Goal: Book appointment/travel/reservation

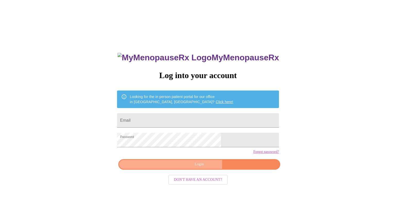
click at [194, 168] on span "Login" at bounding box center [199, 164] width 150 height 6
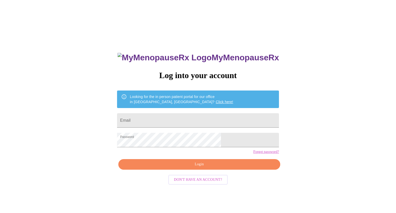
click at [183, 168] on span "Login" at bounding box center [199, 164] width 150 height 6
click at [193, 119] on input "Email" at bounding box center [198, 120] width 162 height 14
type input "mendierussell@gmail.com"
click at [190, 168] on span "Login" at bounding box center [199, 164] width 150 height 6
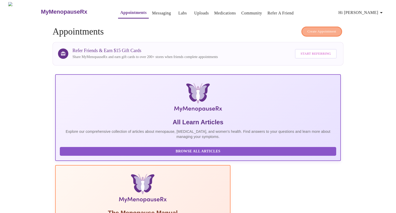
click at [312, 31] on span "Create Appointment" at bounding box center [322, 32] width 29 height 6
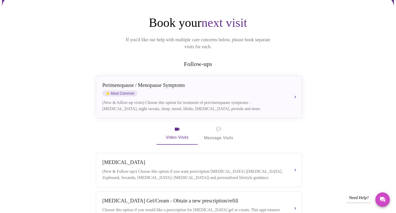
scroll to position [45, 0]
click at [178, 126] on icon "button" at bounding box center [177, 129] width 6 height 6
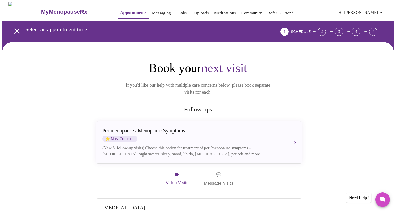
click at [215, 10] on link "Medications" at bounding box center [226, 13] width 22 height 7
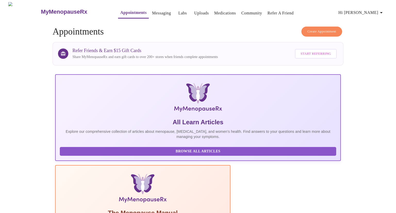
scroll to position [2, 0]
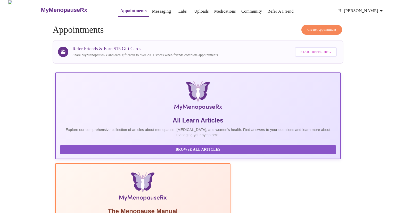
click at [317, 27] on span "Create Appointment" at bounding box center [322, 30] width 29 height 6
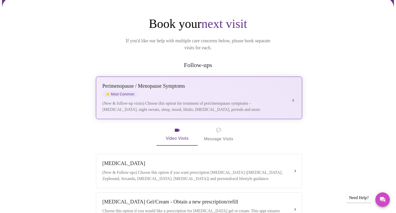
scroll to position [42, 0]
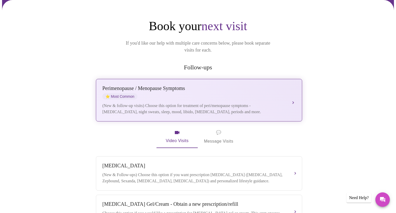
click at [287, 91] on div "[MEDICAL_DATA] / Menopause Symptoms ⭐ Most Common (New & follow-up visits) Choo…" at bounding box center [199, 100] width 194 height 30
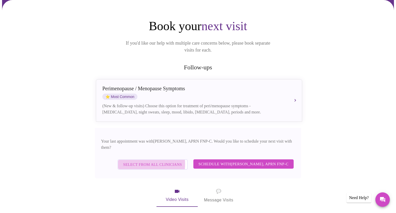
click at [139, 161] on span "Select from All Clinicians" at bounding box center [152, 164] width 59 height 7
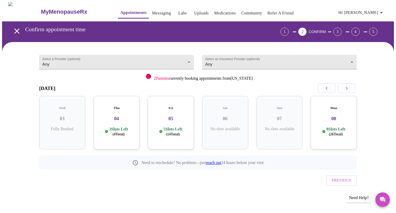
click at [116, 116] on h3 "04" at bounding box center [117, 119] width 38 height 6
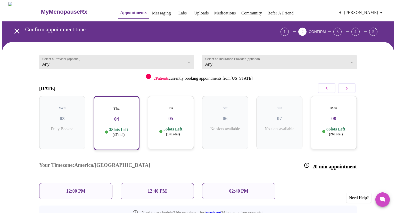
click at [116, 116] on h3 "04" at bounding box center [116, 119] width 37 height 6
click at [71, 189] on p "12:00 PM" at bounding box center [75, 191] width 19 height 5
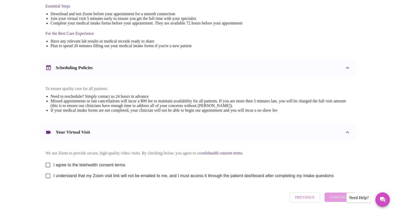
scroll to position [161, 0]
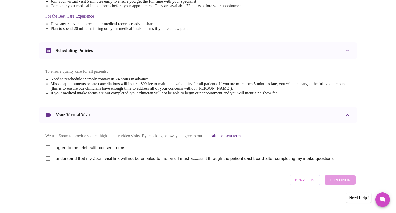
click at [50, 144] on input "I agree to the telehealth consent terms" at bounding box center [48, 147] width 11 height 11
checkbox input "true"
click at [48, 159] on input "I understand that my Zoom visit link will not be emailed to me, and I must acce…" at bounding box center [48, 158] width 11 height 11
checkbox input "true"
click at [339, 181] on span "Continue" at bounding box center [340, 180] width 21 height 7
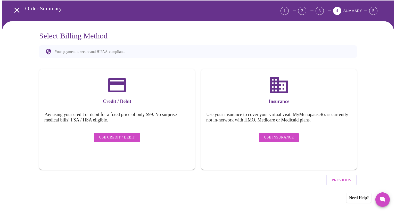
scroll to position [6, 0]
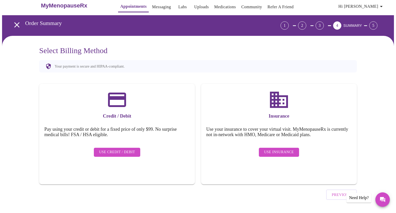
click at [278, 149] on span "Use Insurance" at bounding box center [279, 152] width 30 height 6
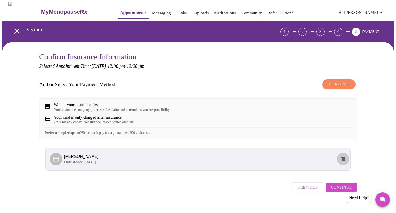
click at [346, 162] on icon "delete" at bounding box center [343, 159] width 6 height 6
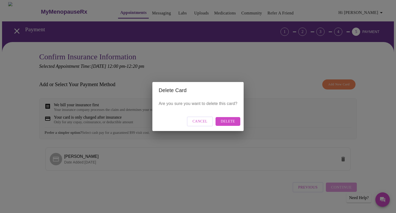
click at [232, 123] on span "Delete" at bounding box center [228, 121] width 14 height 6
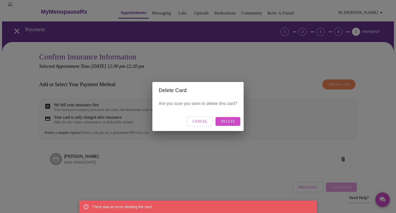
click at [217, 104] on p "Are you sure you want to delete this card?" at bounding box center [198, 104] width 79 height 6
click at [267, 77] on div "Delete Card Are you sure you want to delete this card? Cancel Delete" at bounding box center [198, 106] width 396 height 213
click at [193, 120] on button "Cancel" at bounding box center [200, 122] width 26 height 10
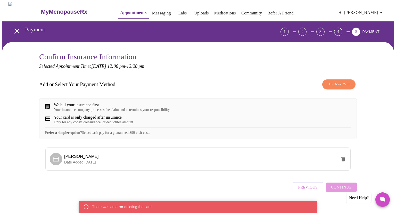
click at [324, 78] on div "Add or Select Your Payment Method Add New Card" at bounding box center [198, 84] width 318 height 15
click at [332, 84] on span "Add New Card" at bounding box center [339, 85] width 21 height 6
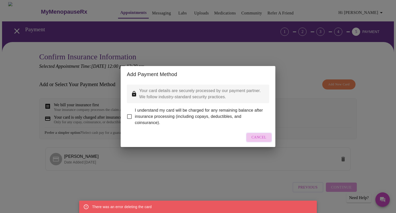
click at [268, 141] on button "Cancel" at bounding box center [259, 138] width 26 height 10
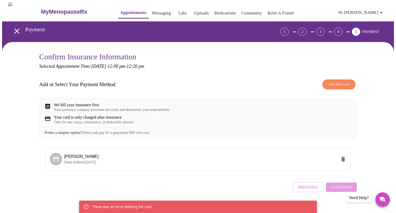
click at [80, 103] on div "We bill your insurance first" at bounding box center [112, 105] width 116 height 5
click at [58, 105] on div "We bill your insurance first" at bounding box center [112, 105] width 116 height 5
click at [194, 10] on link "Uploads" at bounding box center [201, 13] width 15 height 7
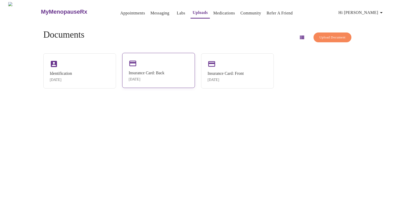
click at [152, 74] on div "Insurance Card: Back" at bounding box center [147, 73] width 36 height 5
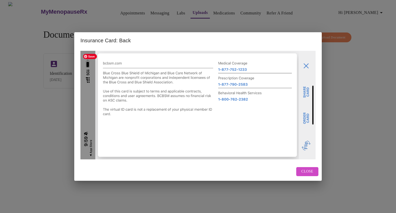
click at [304, 67] on img at bounding box center [198, 105] width 235 height 109
click at [306, 173] on span "Close" at bounding box center [308, 172] width 12 height 6
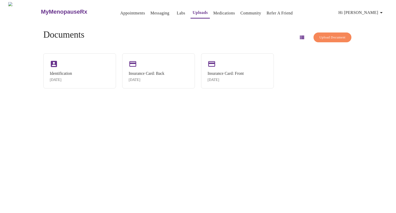
click at [321, 35] on span "Upload Document" at bounding box center [333, 38] width 26 height 6
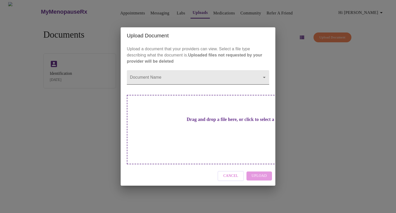
click at [214, 86] on body "MyMenopauseRx Appointments Messaging Labs Uploads Medications Community Refer a…" at bounding box center [198, 108] width 392 height 213
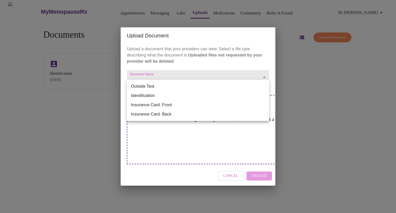
click at [203, 106] on li "Insurance Card: Front" at bounding box center [198, 104] width 142 height 9
type input "Insurance Card: Front"
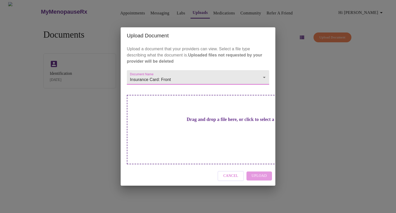
click at [227, 173] on span "Cancel" at bounding box center [231, 176] width 15 height 6
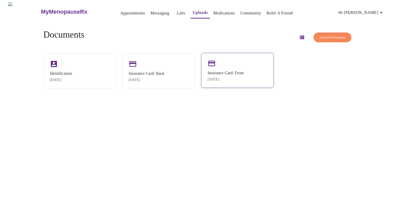
click at [218, 54] on div "Insurance Card: Front [DATE]" at bounding box center [237, 70] width 73 height 35
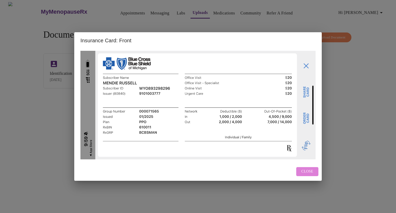
click at [298, 170] on button "Close" at bounding box center [308, 171] width 22 height 9
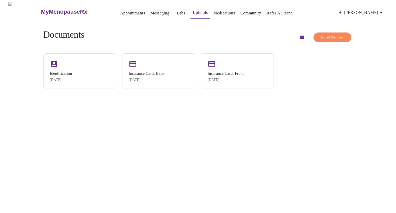
click at [296, 39] on button "button" at bounding box center [302, 37] width 12 height 12
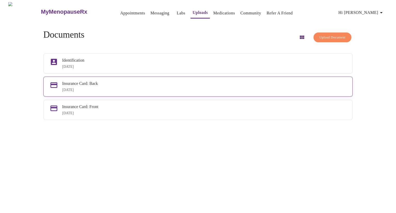
click at [193, 83] on div "Insurance Card: Back" at bounding box center [204, 83] width 284 height 5
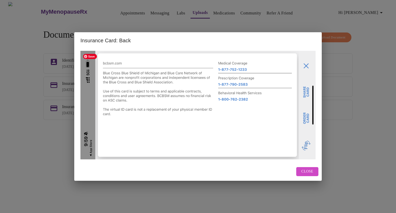
click at [307, 65] on img at bounding box center [198, 105] width 235 height 109
click at [305, 63] on img at bounding box center [198, 105] width 235 height 109
click at [310, 171] on span "Close" at bounding box center [308, 172] width 12 height 6
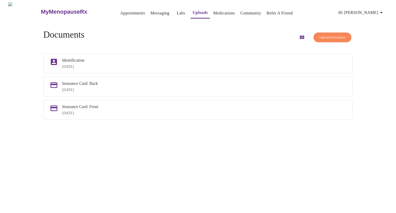
click at [322, 37] on span "Upload Document" at bounding box center [333, 38] width 26 height 6
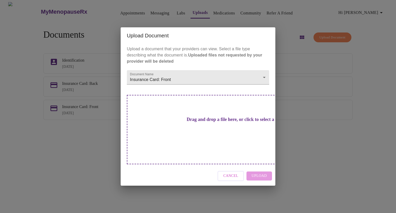
click at [196, 122] on h3 "Drag and drop a file here, or click to select a file" at bounding box center [234, 119] width 142 height 5
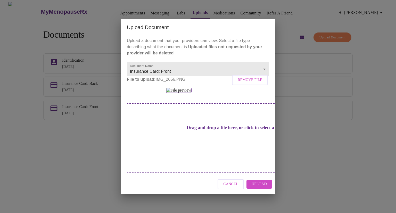
scroll to position [31, 0]
click at [260, 188] on span "Upload" at bounding box center [259, 184] width 15 height 6
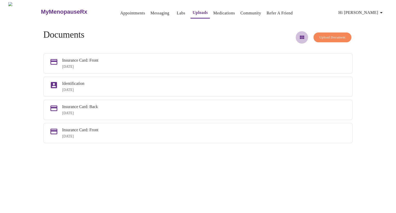
click at [299, 38] on icon "button" at bounding box center [302, 37] width 6 height 6
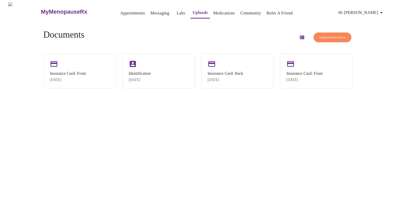
click at [320, 35] on span "Upload Document" at bounding box center [333, 38] width 26 height 6
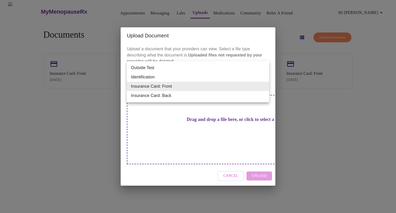
click at [177, 81] on body "MyMenopauseRx Appointments Messaging Labs Uploads Medications Community Refer a…" at bounding box center [198, 108] width 392 height 213
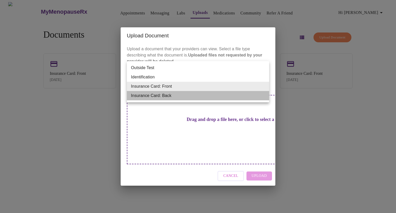
click at [172, 96] on li "Insurance Card: Back" at bounding box center [198, 95] width 142 height 9
type input "Insurance Card: Back"
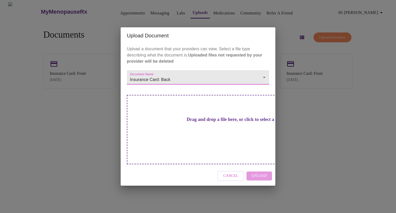
click at [243, 115] on div "Drag and drop a file here, or click to select a file" at bounding box center [234, 129] width 215 height 69
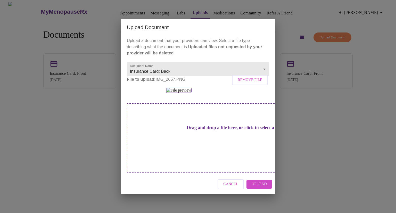
click at [261, 188] on span "Upload" at bounding box center [259, 184] width 15 height 6
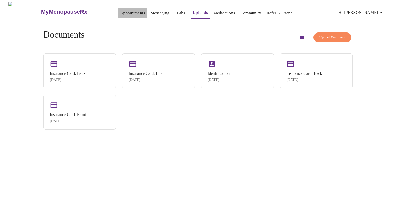
click at [120, 13] on link "Appointments" at bounding box center [132, 13] width 25 height 7
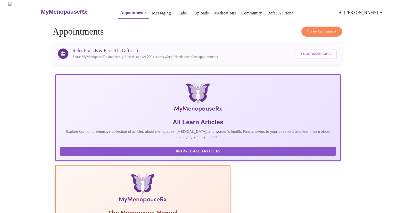
click at [331, 29] on span "Create Appointment" at bounding box center [322, 32] width 29 height 6
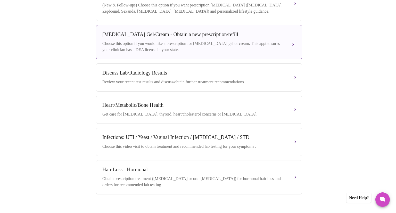
scroll to position [211, 0]
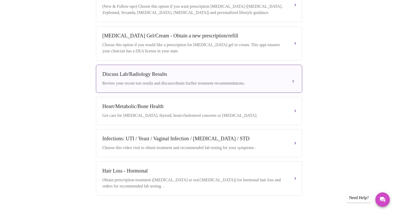
click at [157, 80] on div "Review your recent test results and discuss/obtain further treatment recommenda…" at bounding box center [193, 83] width 183 height 6
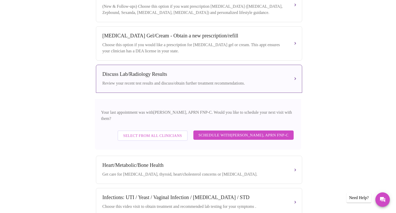
click at [142, 132] on span "Select from All Clinicians" at bounding box center [152, 135] width 59 height 7
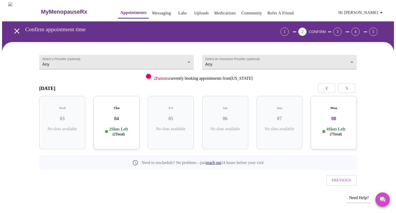
click at [121, 117] on div "Thu 04 2 Slots Left ( 2 Total)" at bounding box center [117, 122] width 46 height 53
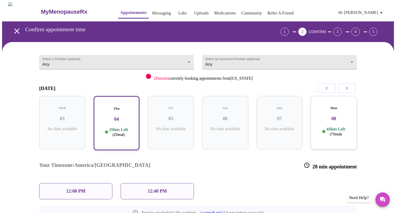
click at [65, 183] on div "12:00 PM" at bounding box center [75, 191] width 73 height 16
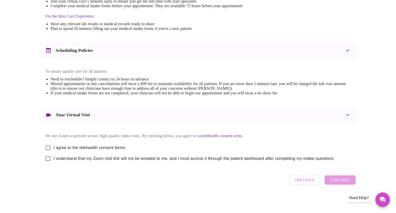
scroll to position [161, 0]
click at [49, 149] on input "I agree to the telehealth consent terms" at bounding box center [48, 147] width 11 height 11
checkbox input "true"
click at [48, 158] on input "I understand that my Zoom visit link will not be emailed to me, and I must acce…" at bounding box center [48, 158] width 11 height 11
checkbox input "true"
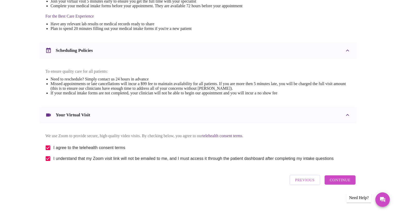
click at [339, 183] on span "Continue" at bounding box center [340, 180] width 21 height 7
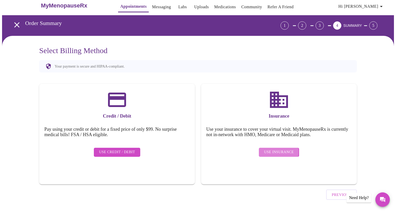
click at [266, 149] on span "Use Insurance" at bounding box center [279, 152] width 30 height 6
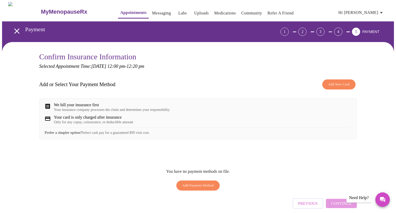
scroll to position [24, 0]
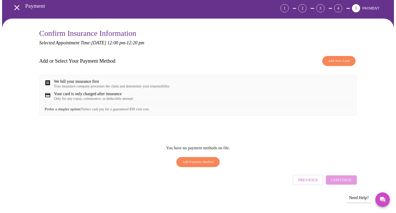
click at [199, 163] on span "Add Payment Method" at bounding box center [197, 162] width 31 height 6
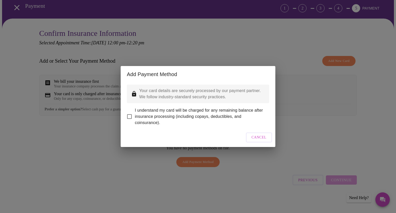
click at [129, 113] on input "I understand my card will be charged for any remaining balance after insurance …" at bounding box center [129, 116] width 11 height 11
checkbox input "true"
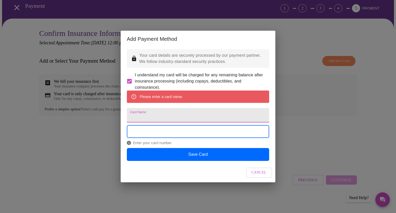
click at [144, 114] on input "Card Name" at bounding box center [198, 115] width 142 height 14
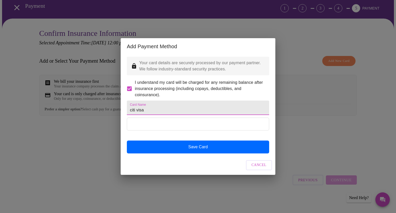
type input "citi visa"
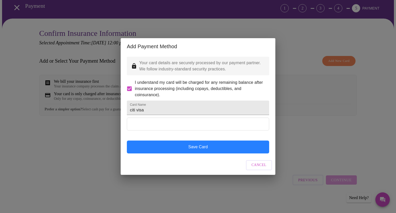
click at [200, 154] on button "Save Card" at bounding box center [198, 147] width 142 height 13
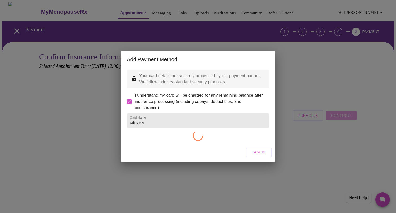
checkbox input "false"
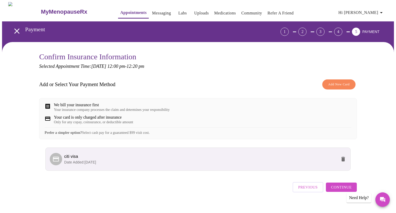
scroll to position [11, 0]
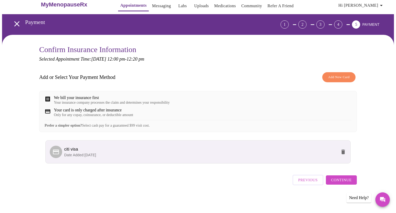
click at [341, 183] on span "Continue" at bounding box center [341, 180] width 21 height 7
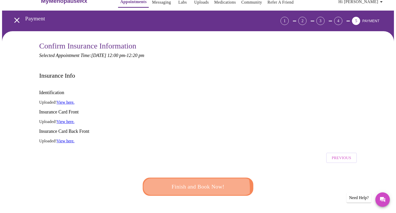
click at [197, 182] on span "Finish and Book Now!" at bounding box center [198, 187] width 96 height 10
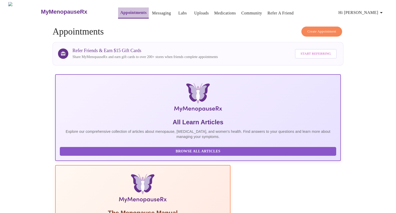
click at [125, 9] on link "Appointments" at bounding box center [133, 12] width 26 height 7
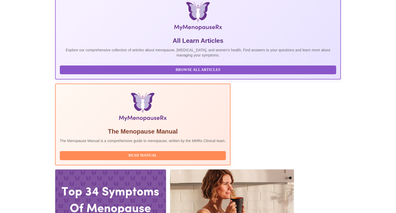
scroll to position [83, 0]
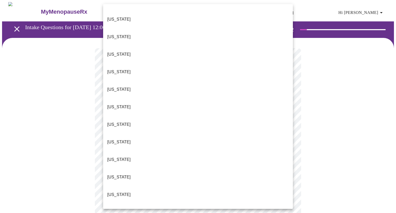
scroll to position [138, 0]
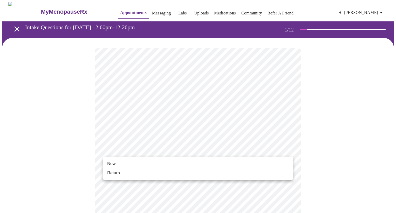
click at [129, 172] on li "Return" at bounding box center [198, 173] width 190 height 9
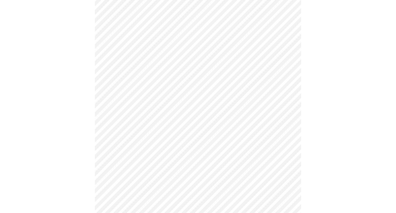
scroll to position [0, 0]
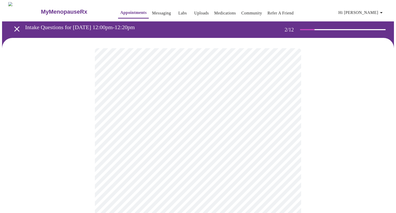
click at [154, 108] on body "MyMenopauseRx Appointments Messaging Labs Uploads Medications Community Refer a…" at bounding box center [198, 157] width 392 height 310
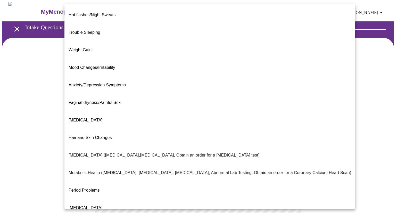
click at [144, 27] on li "Trouble Sleeping" at bounding box center [210, 33] width 291 height 18
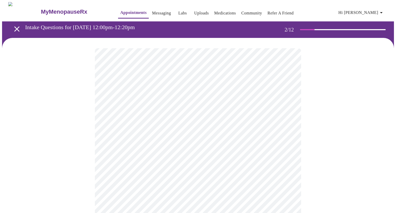
click at [124, 161] on body "MyMenopauseRx Appointments Messaging Labs Uploads Medications Community Refer a…" at bounding box center [198, 155] width 392 height 307
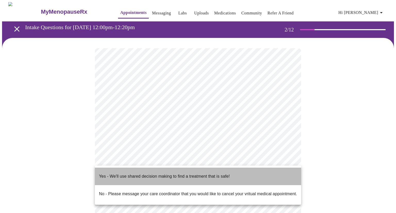
click at [120, 175] on p "Yes - We'll use shared decision making to find a treatment that is safe!" at bounding box center [164, 176] width 131 height 6
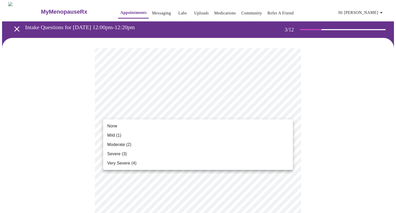
click at [110, 128] on span "None" at bounding box center [112, 126] width 10 height 6
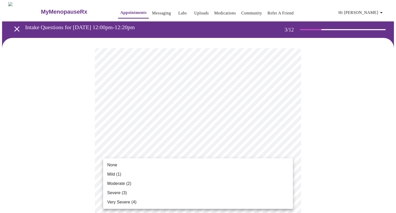
click at [134, 165] on li "None" at bounding box center [198, 165] width 190 height 9
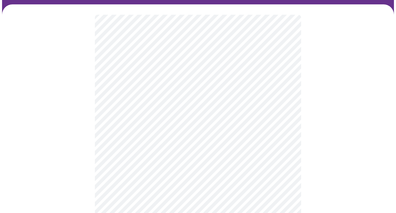
scroll to position [35, 0]
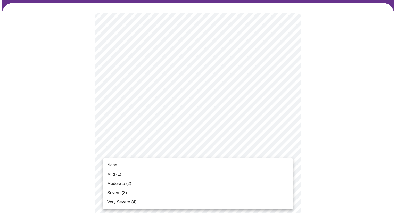
click at [128, 182] on span "Moderate (2)" at bounding box center [119, 184] width 24 height 6
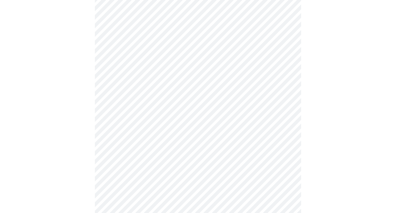
scroll to position [86, 0]
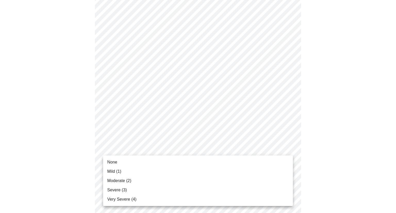
click at [118, 180] on span "Moderate (2)" at bounding box center [119, 181] width 24 height 6
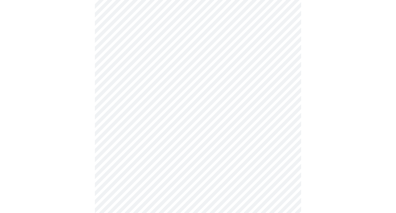
scroll to position [138, 0]
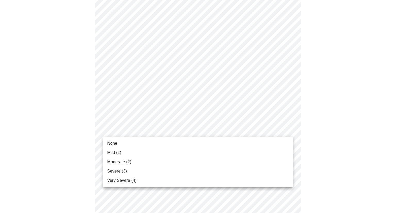
click at [123, 132] on body "MyMenopauseRx Appointments Messaging Labs Uploads Medications Community Refer a…" at bounding box center [198, 192] width 392 height 657
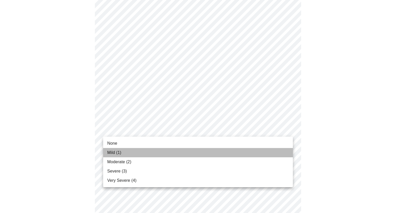
click at [118, 152] on span "Mild (1)" at bounding box center [114, 153] width 14 height 6
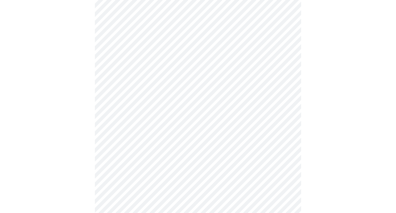
click at [116, 162] on body "MyMenopauseRx Appointments Messaging Labs Uploads Medications Community Refer a…" at bounding box center [198, 189] width 392 height 650
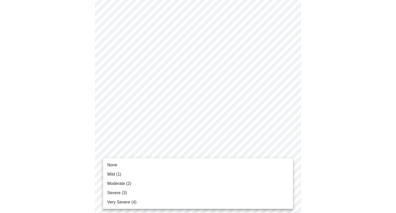
click at [114, 177] on span "Mild (1)" at bounding box center [114, 174] width 14 height 6
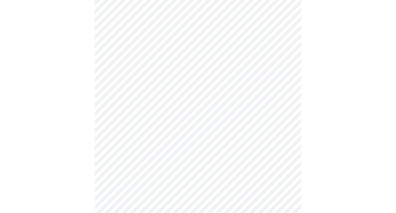
scroll to position [192, 0]
click at [127, 152] on body "MyMenopauseRx Appointments Messaging Labs Uploads Medications Community Refer a…" at bounding box center [198, 131] width 392 height 643
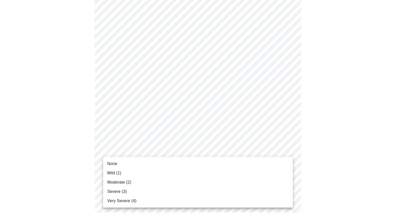
click at [118, 173] on span "Mild (1)" at bounding box center [114, 173] width 14 height 6
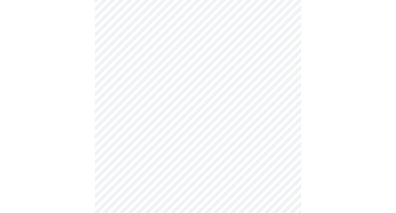
scroll to position [247, 0]
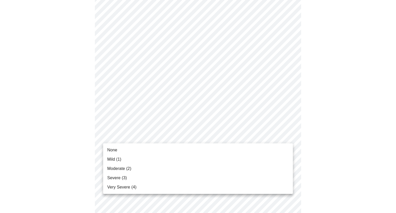
click at [130, 135] on body "MyMenopauseRx Appointments Messaging Labs Uploads Medications Community Refer a…" at bounding box center [198, 73] width 392 height 636
click at [116, 156] on li "Mild (1)" at bounding box center [198, 159] width 190 height 9
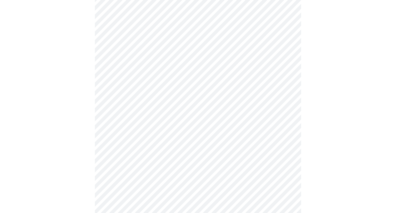
click at [116, 156] on div at bounding box center [198, 106] width 396 height 213
click at [124, 144] on body "MyMenopauseRx Appointments Messaging Labs Uploads Medications Community Refer a…" at bounding box center [198, 39] width 392 height 629
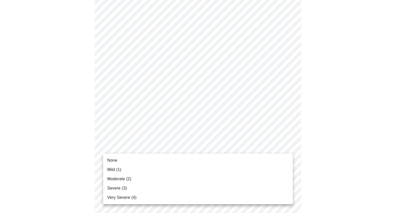
click at [119, 169] on span "Mild (1)" at bounding box center [114, 170] width 14 height 6
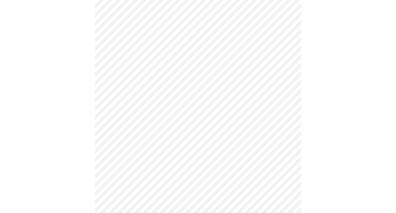
scroll to position [335, 0]
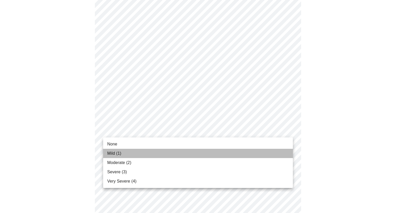
click at [134, 150] on li "Mild (1)" at bounding box center [198, 153] width 190 height 9
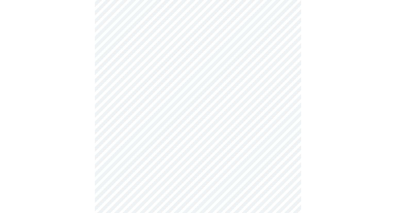
scroll to position [381, 0]
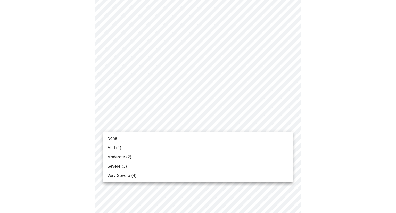
click at [139, 141] on li "None" at bounding box center [198, 138] width 190 height 9
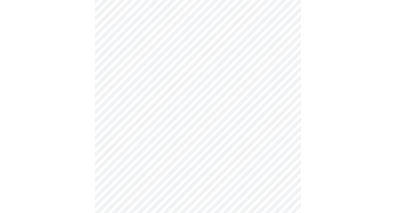
scroll to position [171, 0]
click at [113, 144] on body "MyMenopauseRx Appointments Messaging Labs Uploads Medications Community Refer a…" at bounding box center [198, 85] width 392 height 509
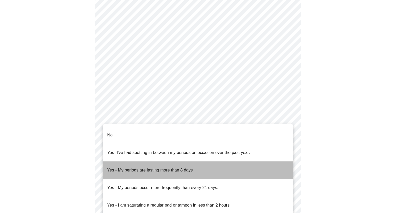
click at [116, 167] on p "Yes - My periods are lasting more than 8 days" at bounding box center [150, 170] width 86 height 6
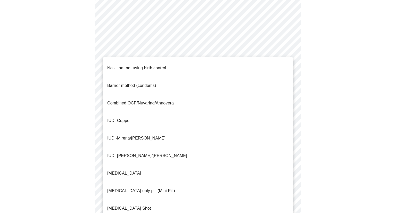
click at [114, 180] on body "MyMenopauseRx Appointments Messaging Labs Uploads Medications Community Refer a…" at bounding box center [198, 84] width 392 height 506
click at [129, 70] on span "No - I am not using birth control." at bounding box center [137, 68] width 60 height 14
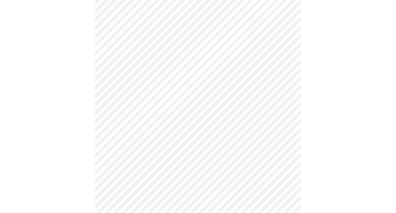
scroll to position [252, 0]
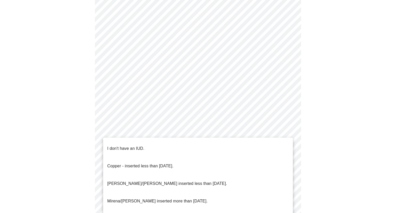
click at [120, 140] on body "MyMenopauseRx Appointments Messaging Labs Uploads Medications Community Refer a…" at bounding box center [198, 1] width 392 height 503
click at [121, 146] on p "I don't have an IUD." at bounding box center [125, 149] width 37 height 6
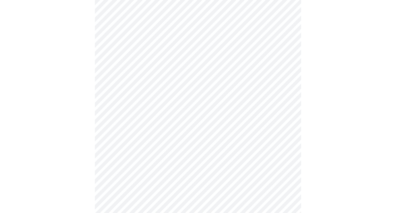
click at [117, 174] on body "MyMenopauseRx Appointments Messaging Labs Uploads Medications Community Refer a…" at bounding box center [198, 0] width 392 height 500
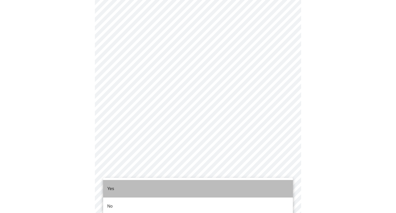
click at [122, 191] on li "Yes" at bounding box center [198, 189] width 190 height 18
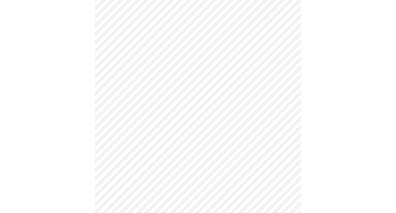
scroll to position [59, 0]
click at [128, 122] on body "MyMenopauseRx Appointments Messaging Labs Uploads Medications Community Refer a…" at bounding box center [198, 133] width 392 height 381
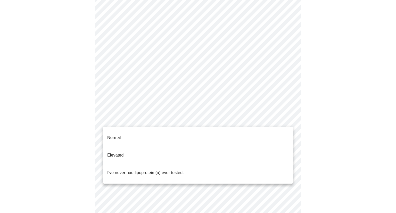
click at [126, 118] on div at bounding box center [198, 106] width 396 height 213
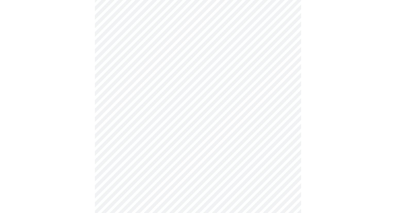
click at [89, 173] on div at bounding box center [198, 151] width 392 height 345
click at [143, 117] on body "MyMenopauseRx Appointments Messaging Labs Uploads Medications Community Refer a…" at bounding box center [198, 133] width 392 height 381
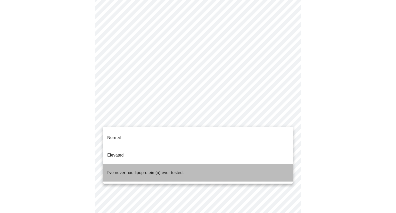
click at [128, 170] on p "I've never had lipoprotein (a) ever tested." at bounding box center [145, 173] width 77 height 6
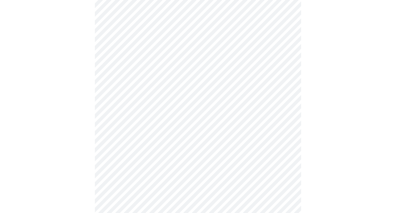
scroll to position [1332, 0]
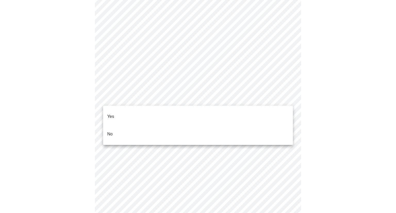
click at [165, 125] on li "No" at bounding box center [198, 134] width 190 height 18
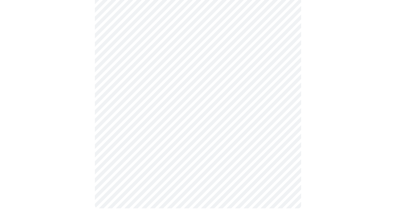
scroll to position [453, 0]
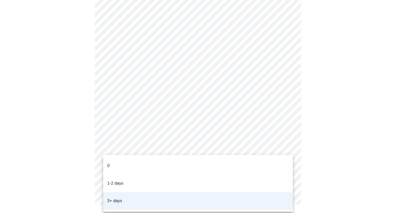
click at [126, 142] on div at bounding box center [198, 106] width 396 height 213
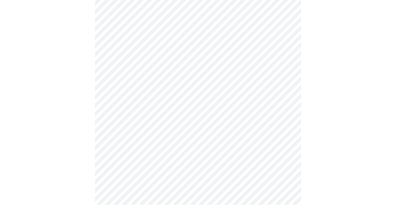
scroll to position [268, 0]
